Goal: Information Seeking & Learning: Learn about a topic

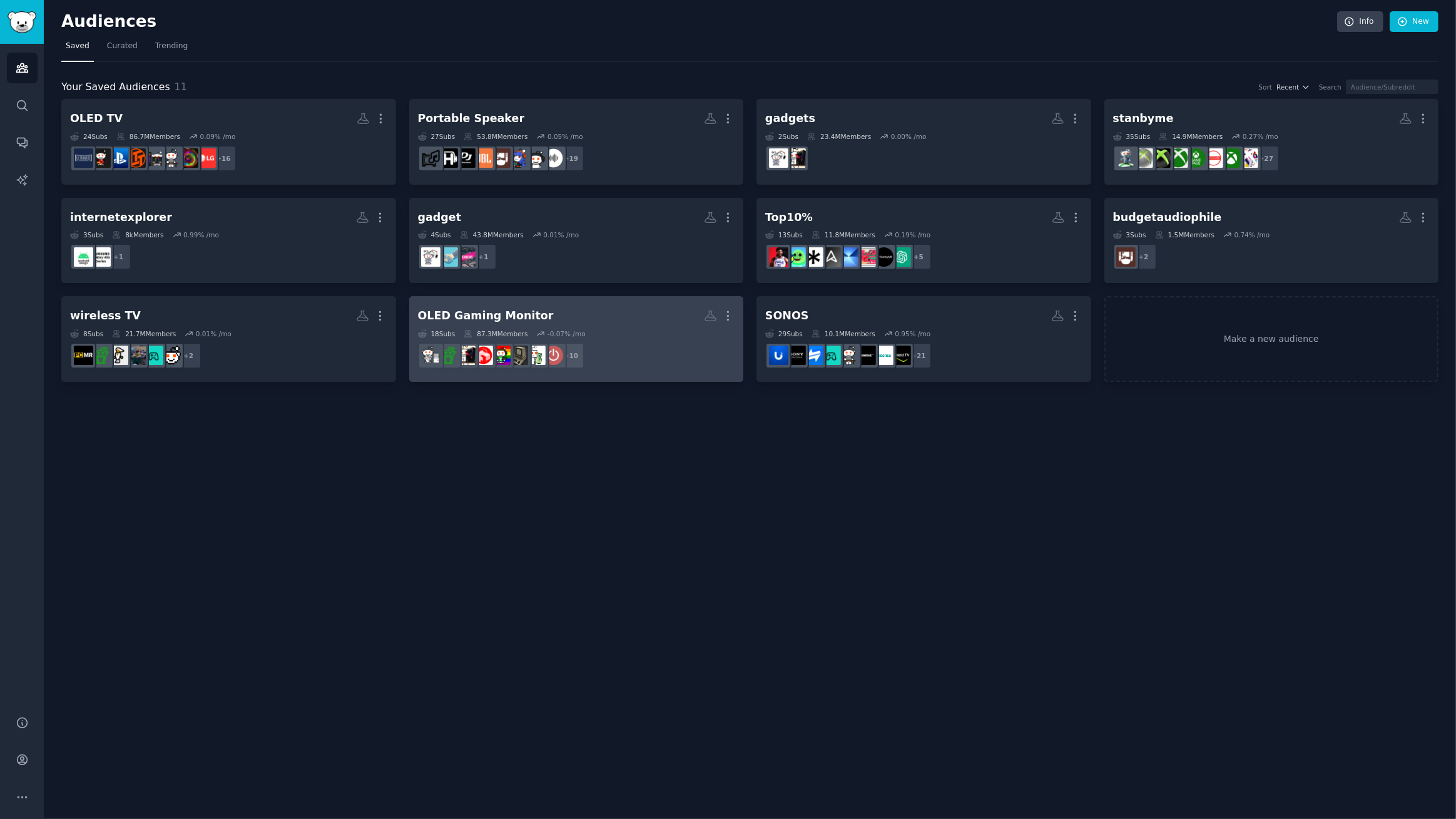
click at [578, 339] on dd "+ 10" at bounding box center [577, 355] width 317 height 35
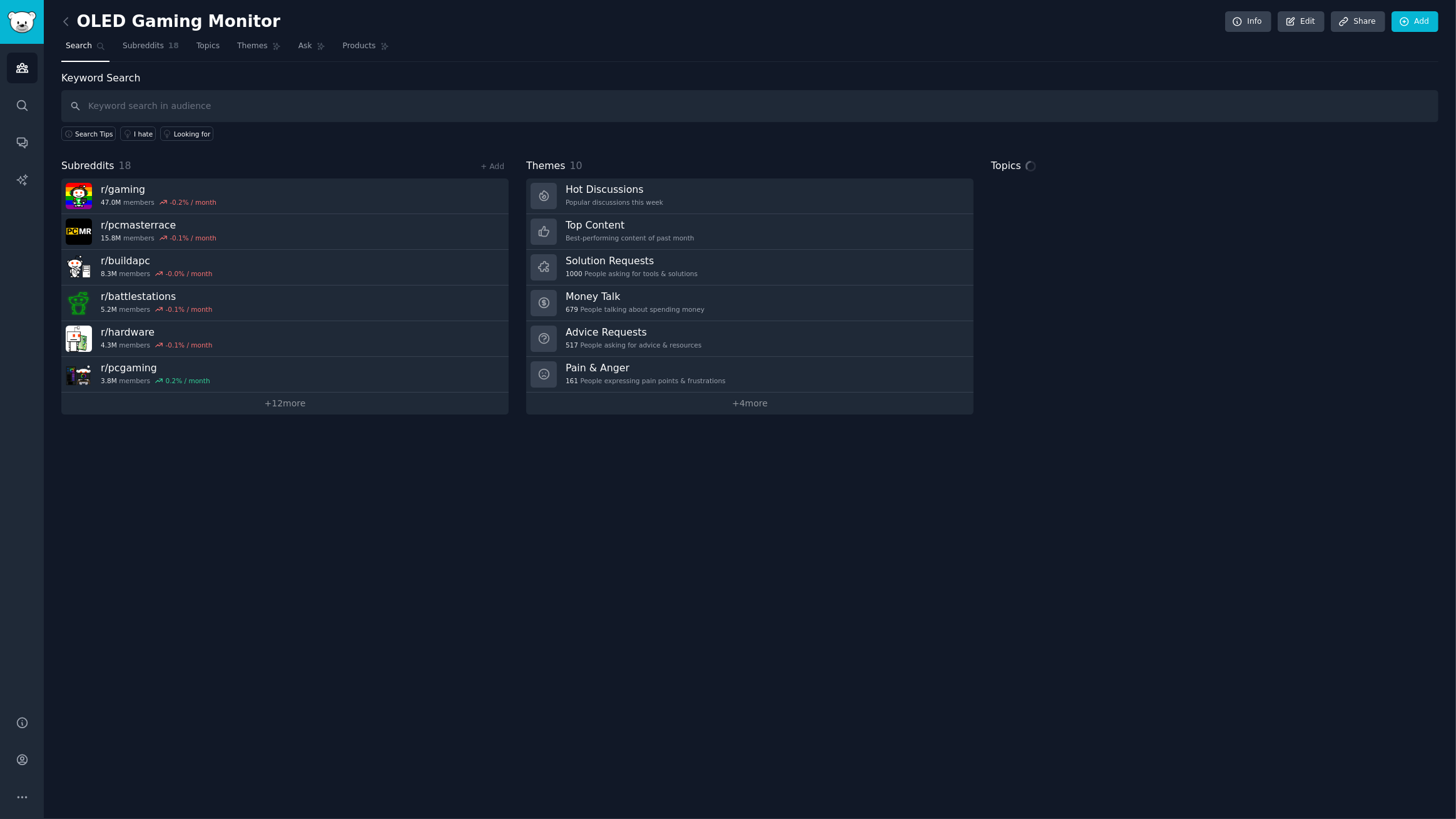
click at [169, 112] on input "text" at bounding box center [750, 106] width 1377 height 32
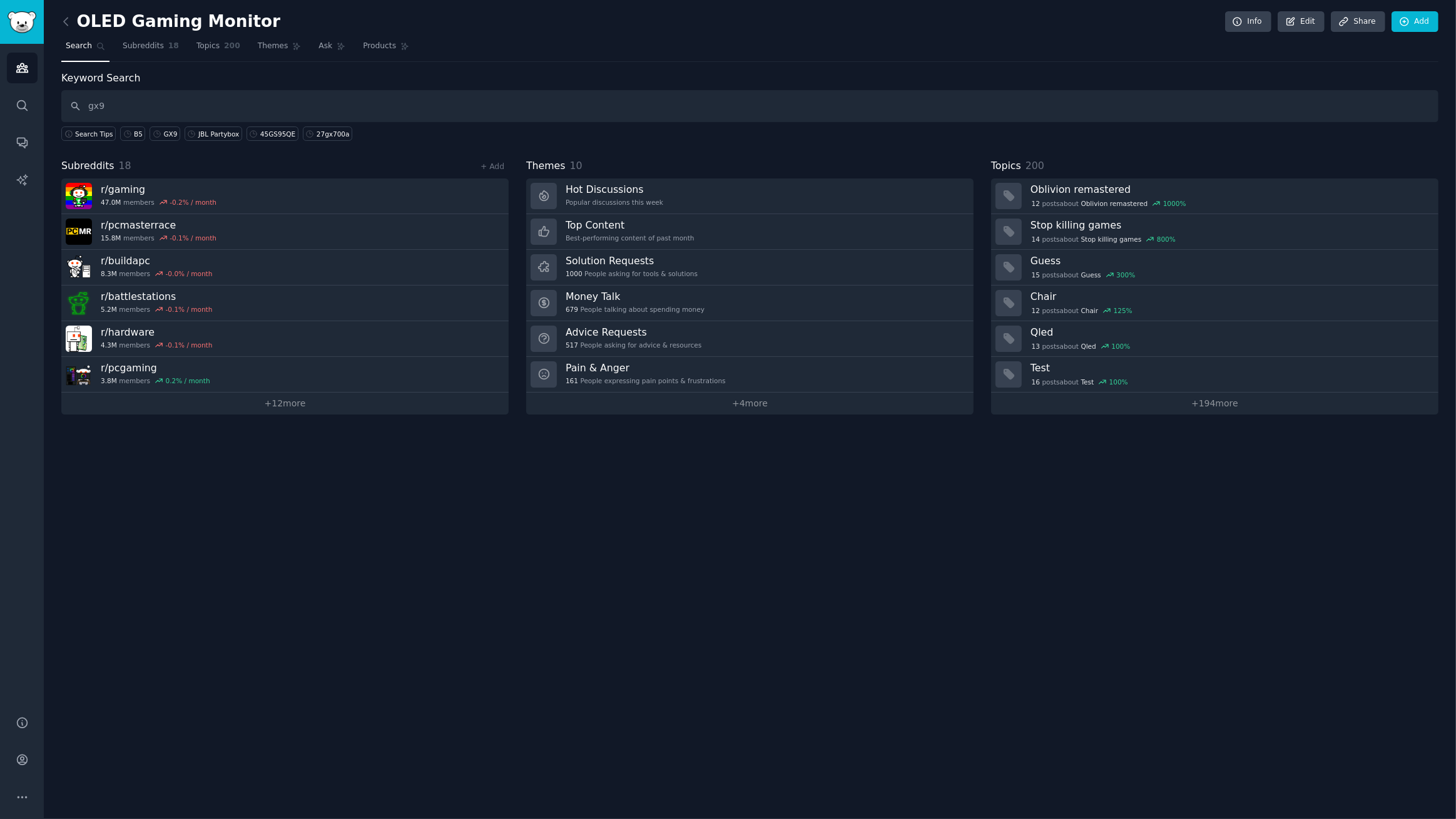
type input "gx9"
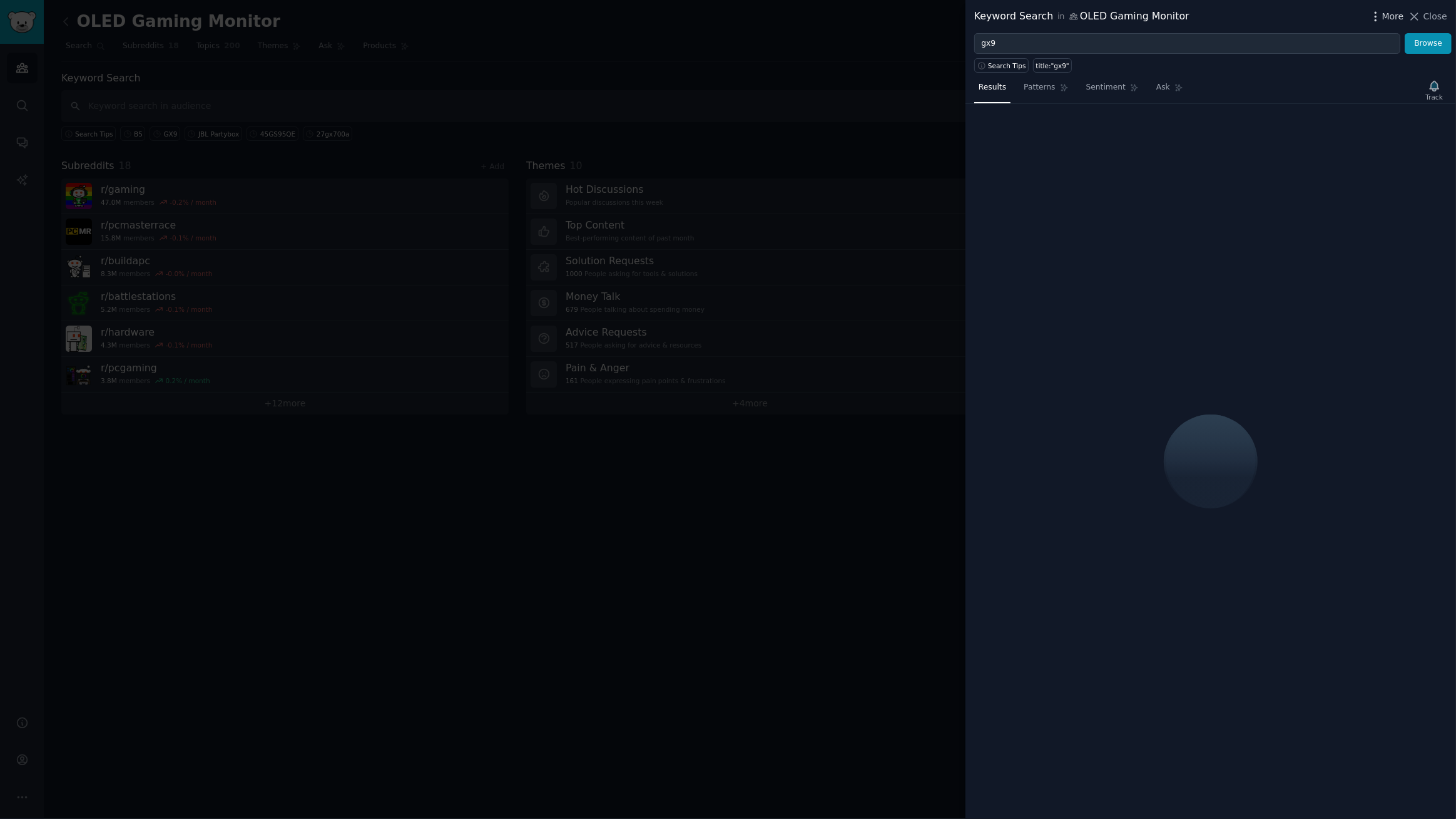
click at [1395, 18] on span "More" at bounding box center [1393, 16] width 22 height 13
click at [1284, 55] on p "Advanced Search" at bounding box center [1271, 51] width 76 height 13
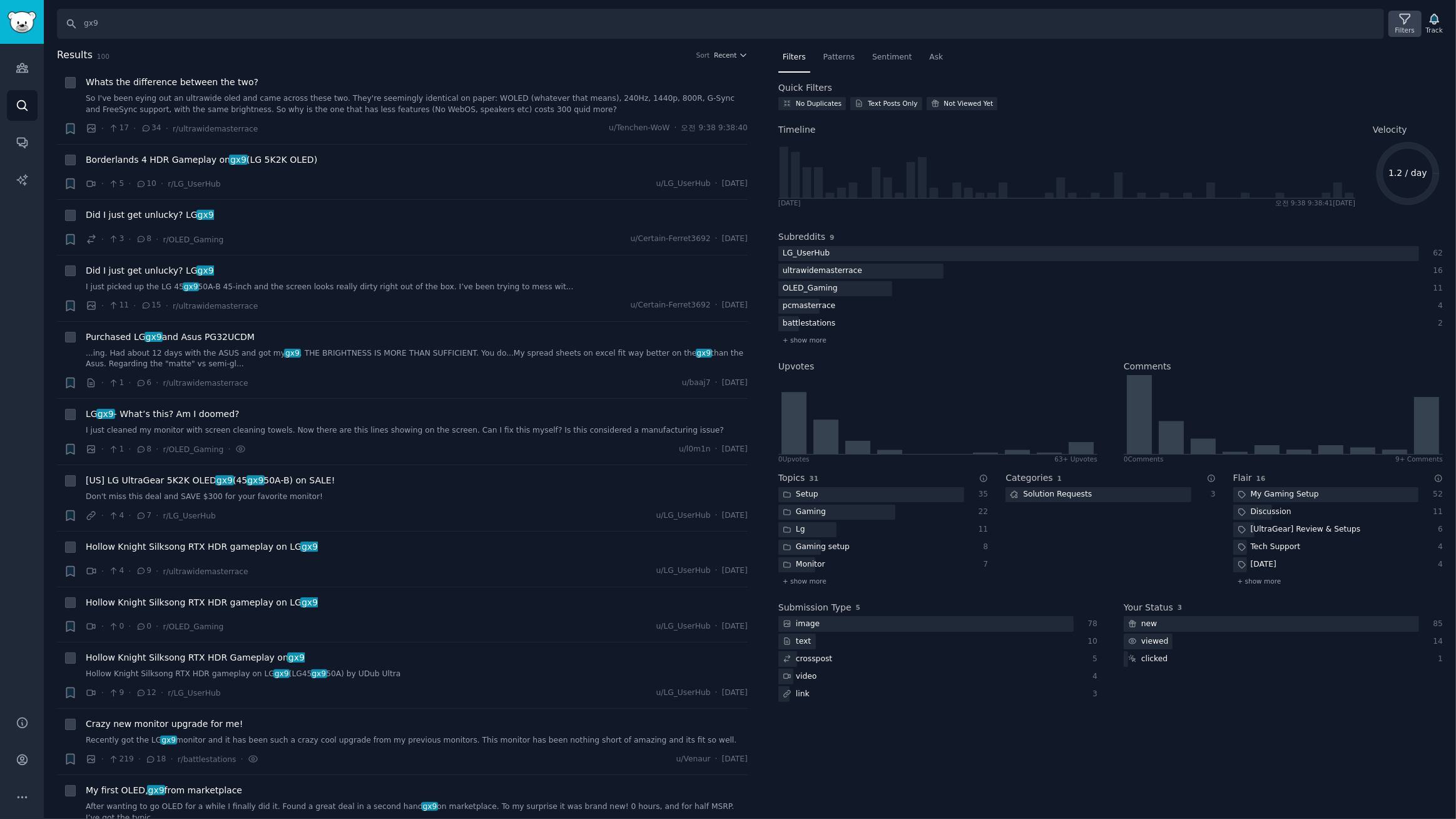
click at [1412, 20] on icon at bounding box center [1405, 18] width 13 height 13
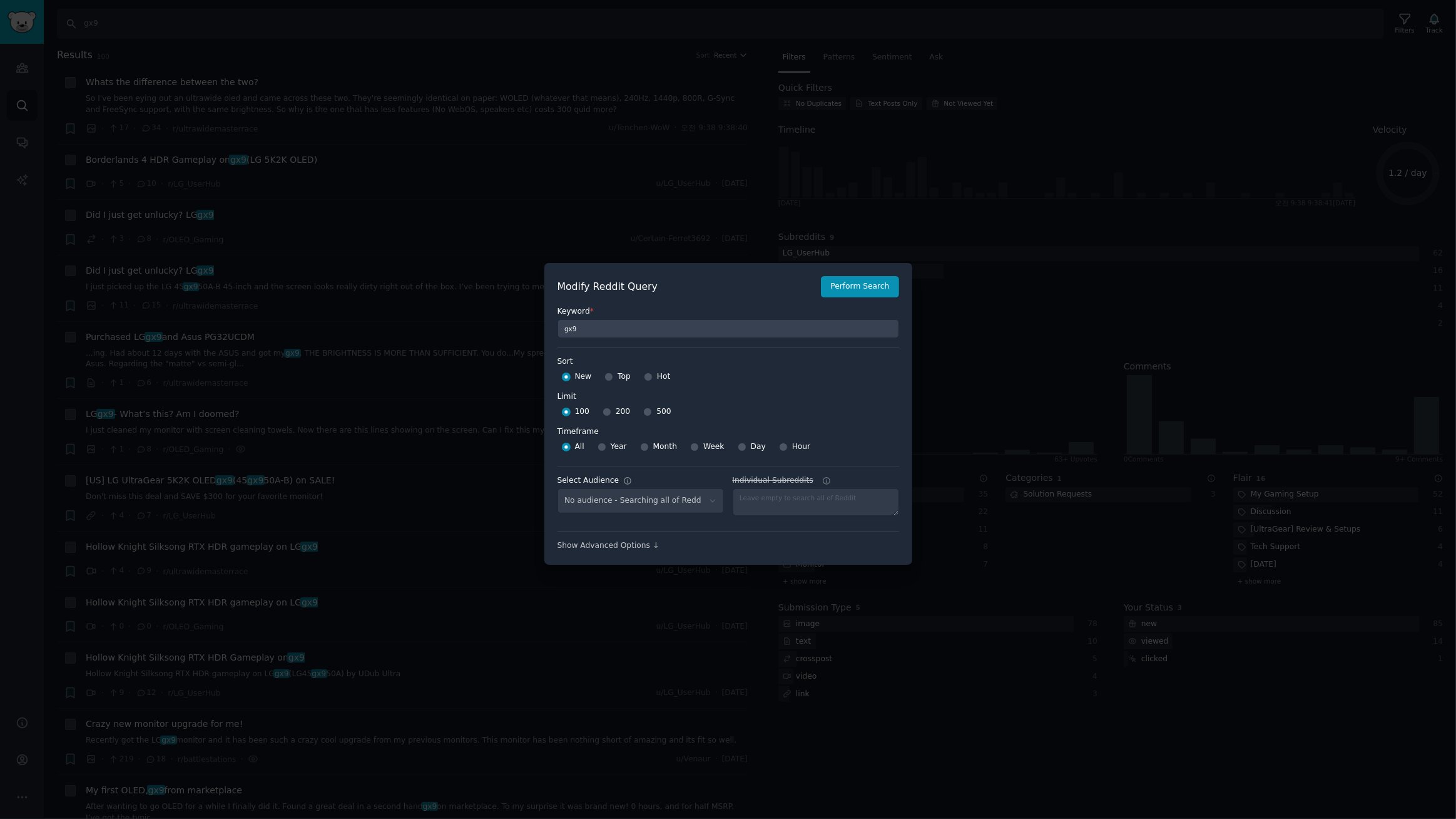
select select "a094687530"
click at [717, 160] on div at bounding box center [728, 409] width 1456 height 819
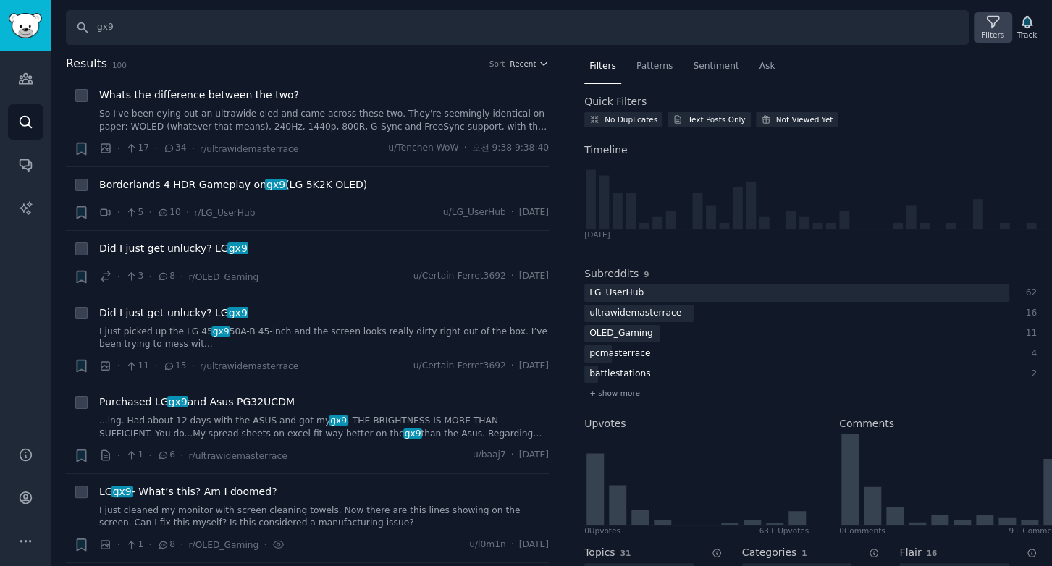
click at [984, 27] on div "Filters" at bounding box center [993, 27] width 38 height 30
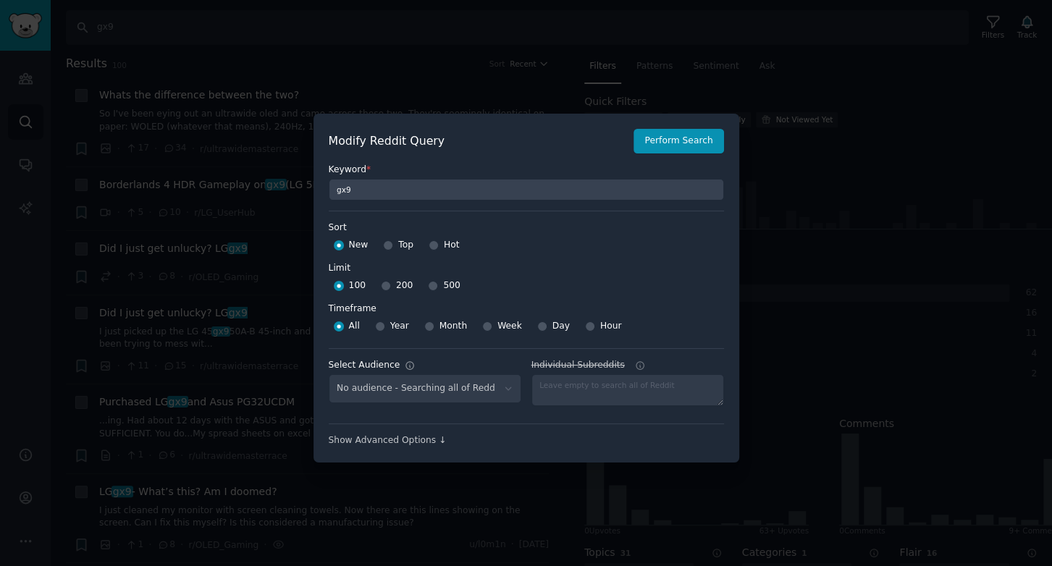
select select "a094687530"
click at [424, 324] on input "Month" at bounding box center [429, 326] width 10 height 10
radio input "true"
drag, startPoint x: 384, startPoint y: 284, endPoint x: 417, endPoint y: 268, distance: 36.6
click at [386, 284] on input "200" at bounding box center [386, 286] width 10 height 10
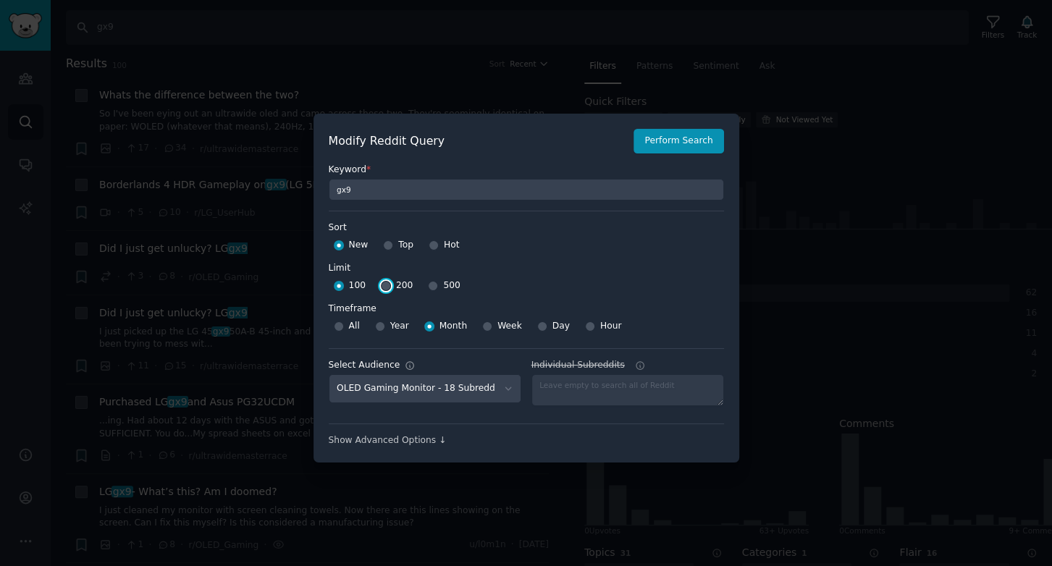
radio input "true"
click at [698, 138] on button "Perform Search" at bounding box center [678, 141] width 90 height 25
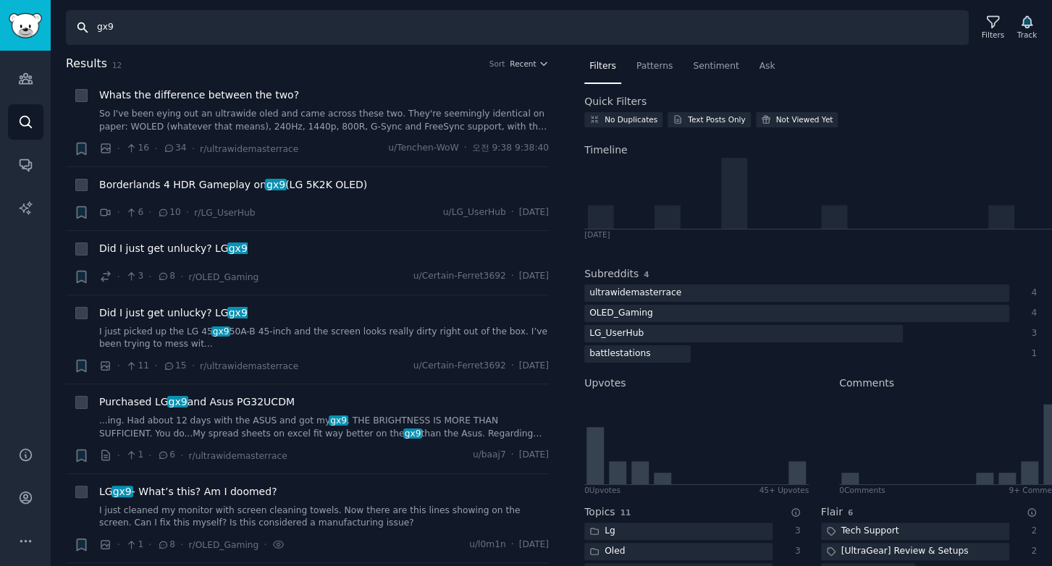
click at [442, 24] on input "gx9" at bounding box center [517, 27] width 903 height 35
type input "gx9, lg gx9"
click at [998, 30] on div "Filters" at bounding box center [993, 35] width 22 height 10
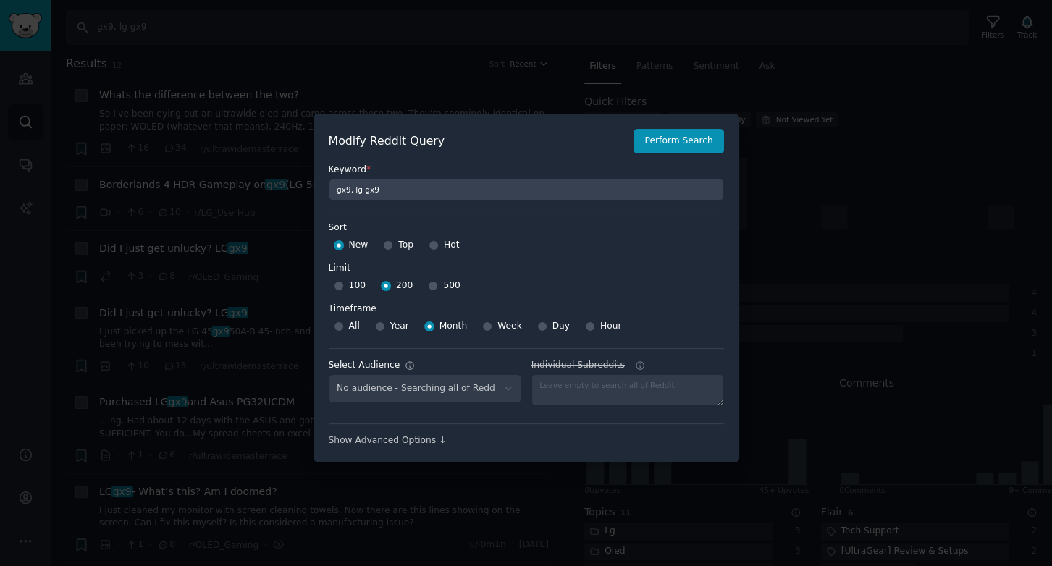
select select "a094687530"
click at [421, 388] on select "No audience - Searching all of Reddit gadgets - 2 Subreddits stanbyme - 35 Subr…" at bounding box center [425, 389] width 193 height 30
select select
click at [329, 374] on select "No audience - Searching all of Reddit gadgets - 2 Subreddits stanbyme - 35 Subr…" at bounding box center [425, 389] width 193 height 30
click at [678, 136] on button "Perform Search" at bounding box center [678, 141] width 90 height 25
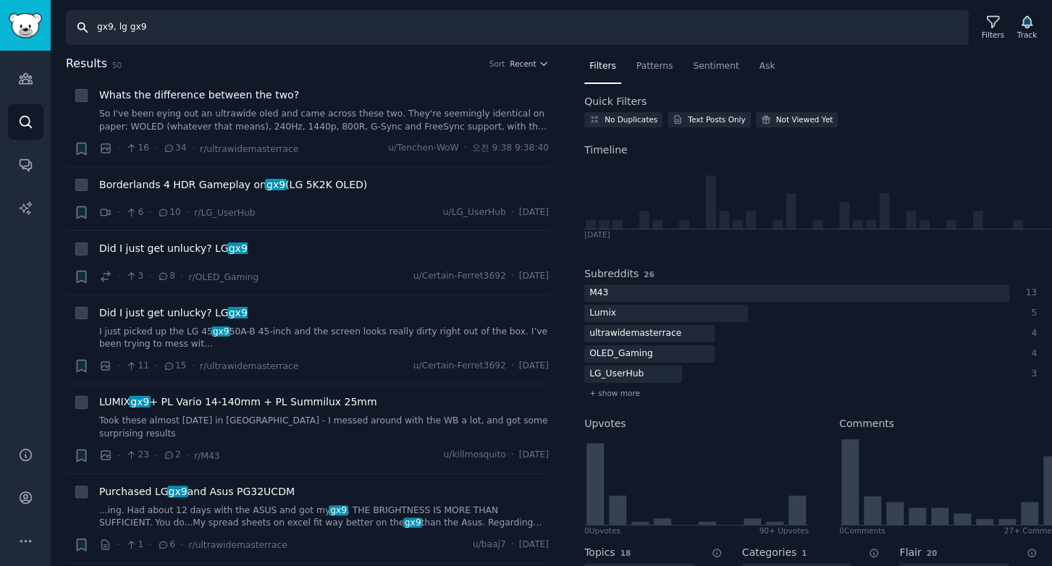
drag, startPoint x: 164, startPoint y: 29, endPoint x: -520, endPoint y: -20, distance: 685.1
click at [0, 0] on html "Audiences Search Conversations AI Reports Help Account More Search gx9, lg gx9 …" at bounding box center [526, 283] width 1052 height 566
type input "jbl charge, jbl flip, jbl partybox"
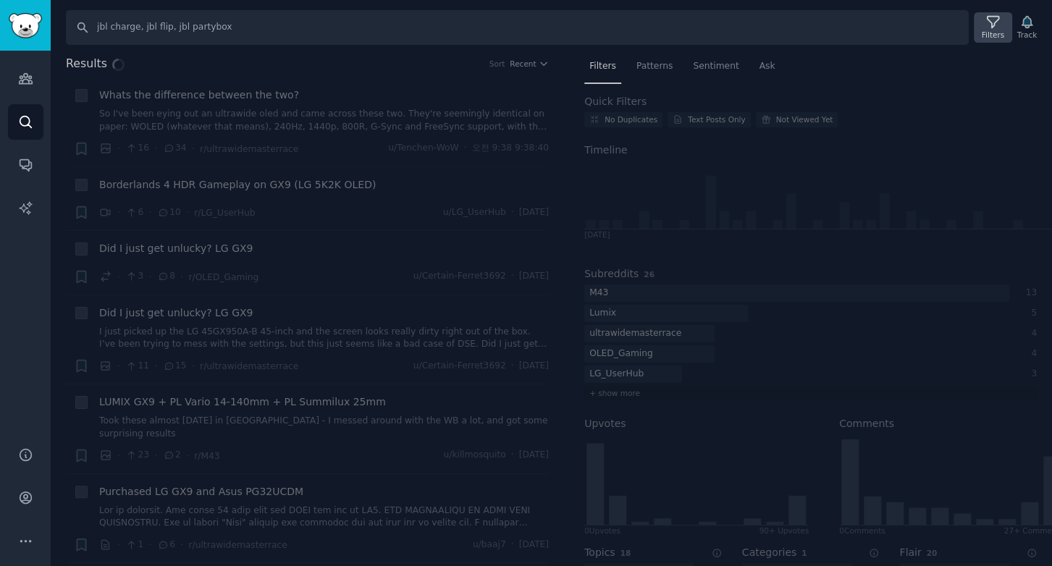
click at [988, 25] on div "Filters" at bounding box center [993, 27] width 38 height 30
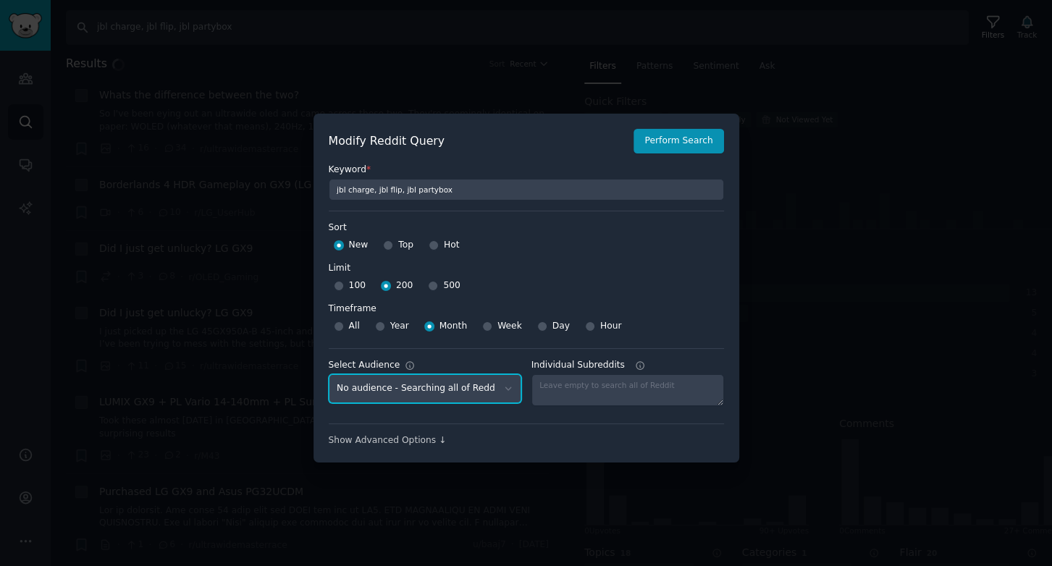
click at [455, 387] on select "No audience - Searching all of Reddit gadgets - 2 Subreddits stanbyme - 35 Subr…" at bounding box center [425, 389] width 193 height 30
select select "d5641c5a1a"
click at [329, 374] on select "No audience - Searching all of Reddit gadgets - 2 Subreddits stanbyme - 35 Subr…" at bounding box center [425, 389] width 193 height 30
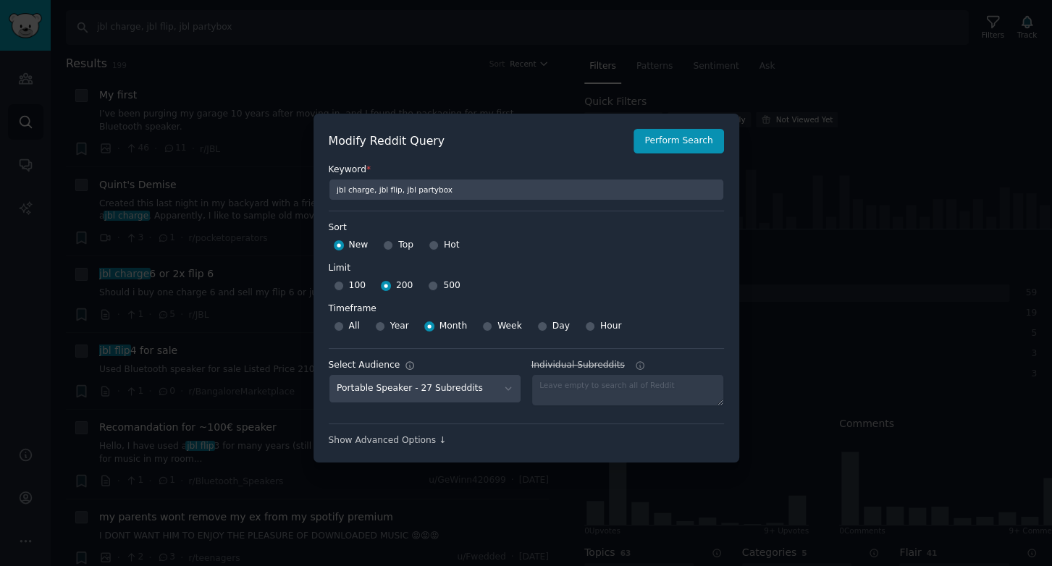
click at [673, 154] on div "Keyword * jbl charge, jbl flip, jbl partybox" at bounding box center [526, 176] width 395 height 47
click at [672, 141] on button "Perform Search" at bounding box center [678, 141] width 90 height 25
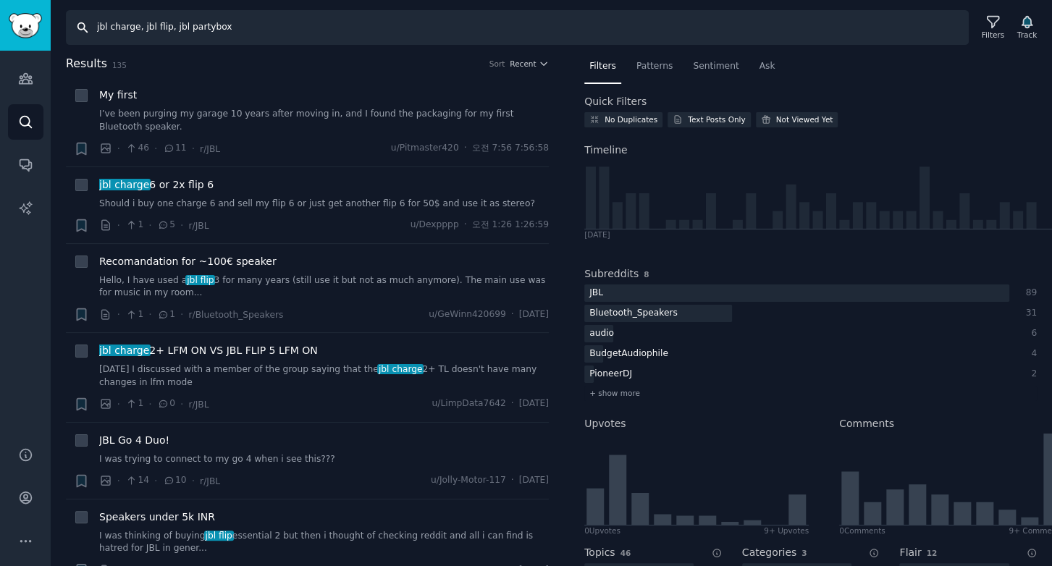
drag, startPoint x: 263, startPoint y: 22, endPoint x: -120, endPoint y: 2, distance: 383.4
click at [0, 2] on html "Audiences Audiences Search Conversations AI Reports Help Account More Search jb…" at bounding box center [526, 283] width 1052 height 566
type input "x"
type input "xboom, lg xboom, lg speaker, xboom grab, xboom bounce, xboom buds, xboom stage"
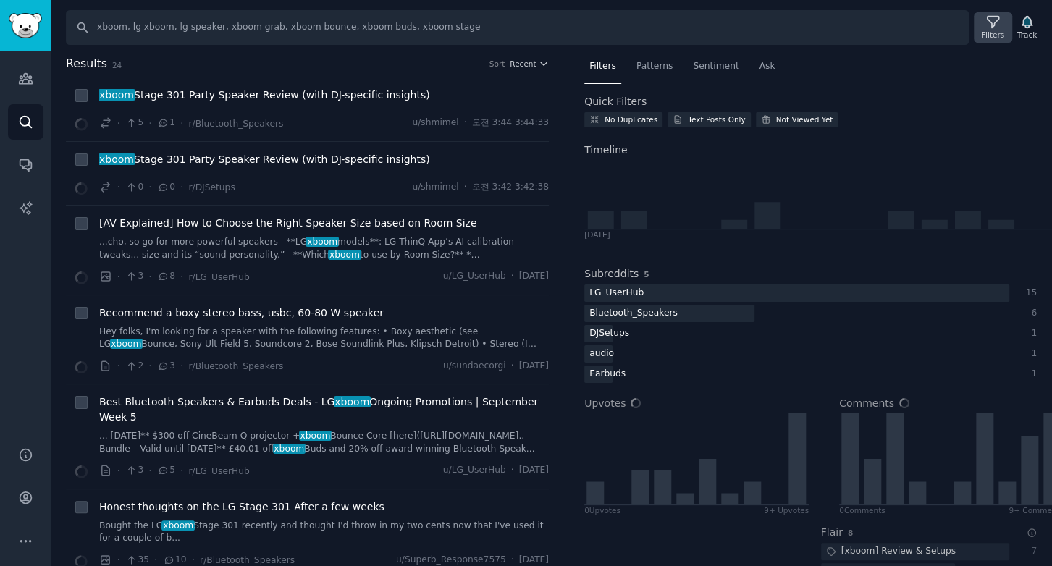
click at [995, 22] on icon at bounding box center [992, 21] width 15 height 15
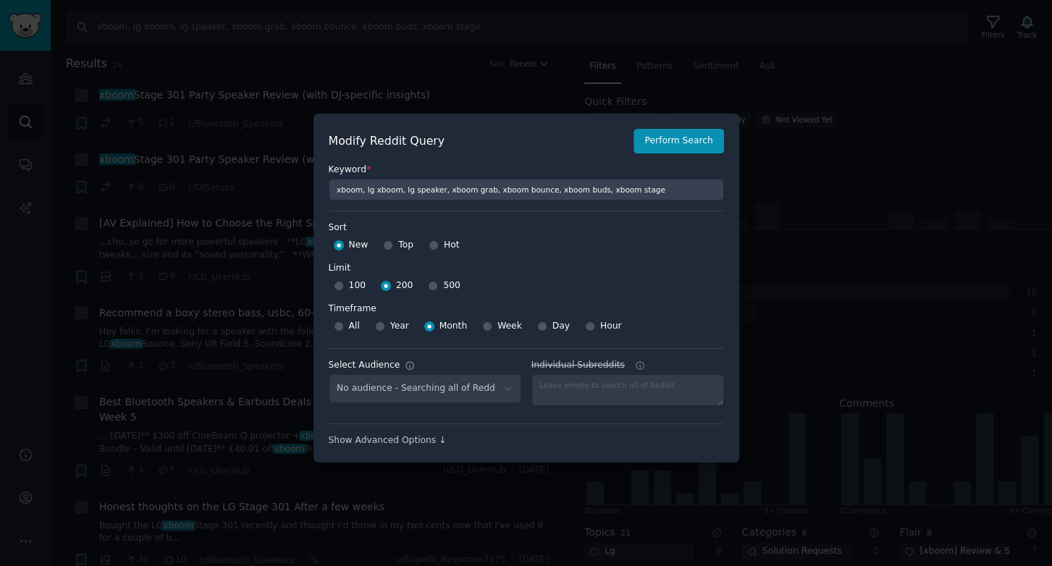
select select "d5641c5a1a"
click at [423, 389] on select "No audience - Searching all of Reddit gadgets - 2 Subreddits stanbyme - 35 Subr…" at bounding box center [425, 389] width 193 height 30
select select
click at [329, 374] on select "No audience - Searching all of Reddit gadgets - 2 Subreddits stanbyme - 35 Subr…" at bounding box center [425, 389] width 193 height 30
click at [683, 142] on button "Perform Search" at bounding box center [678, 141] width 90 height 25
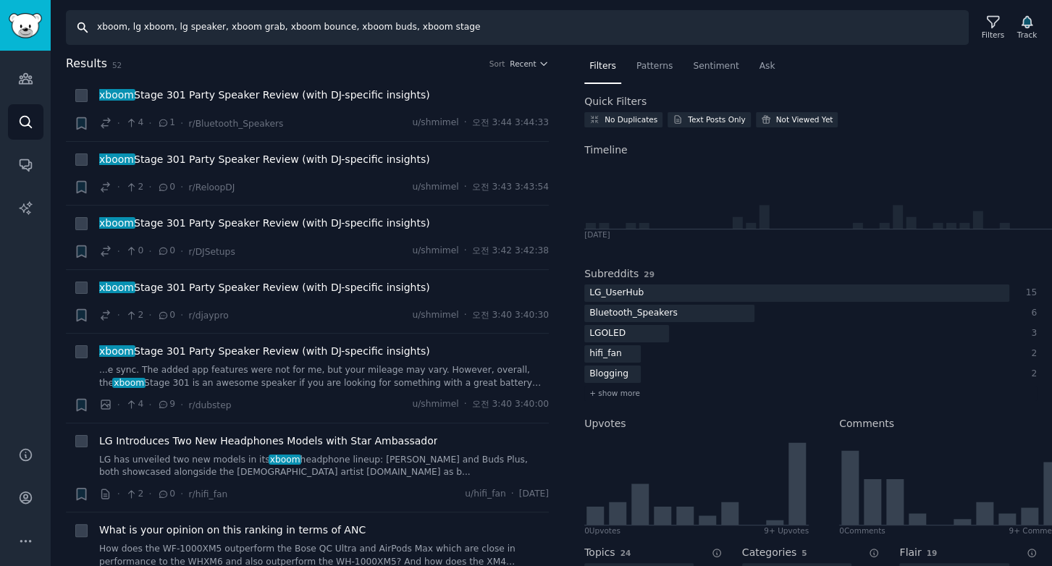
click at [481, 25] on input "xboom, lg xboom, lg speaker, xboom grab, xboom bounce, xboom buds, xboom stage" at bounding box center [517, 27] width 903 height 35
drag, startPoint x: 481, startPoint y: 25, endPoint x: -86, endPoint y: 28, distance: 566.8
click at [0, 28] on html "Audiences Audiences Search Conversations AI Reports Help Account More Search xb…" at bounding box center [526, 283] width 1052 height 566
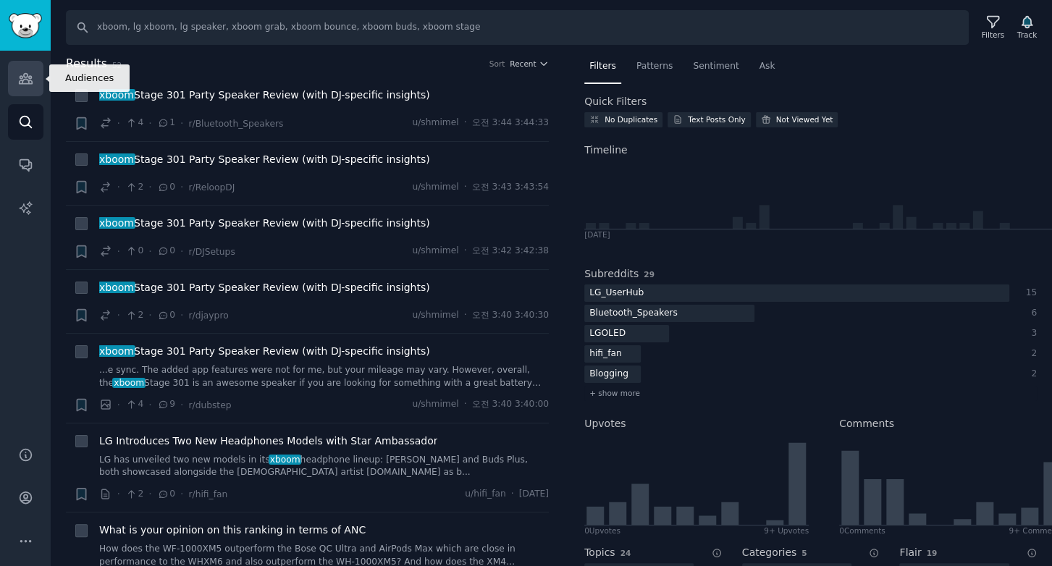
click at [22, 72] on icon "Sidebar" at bounding box center [25, 78] width 15 height 15
